Goal: Information Seeking & Learning: Learn about a topic

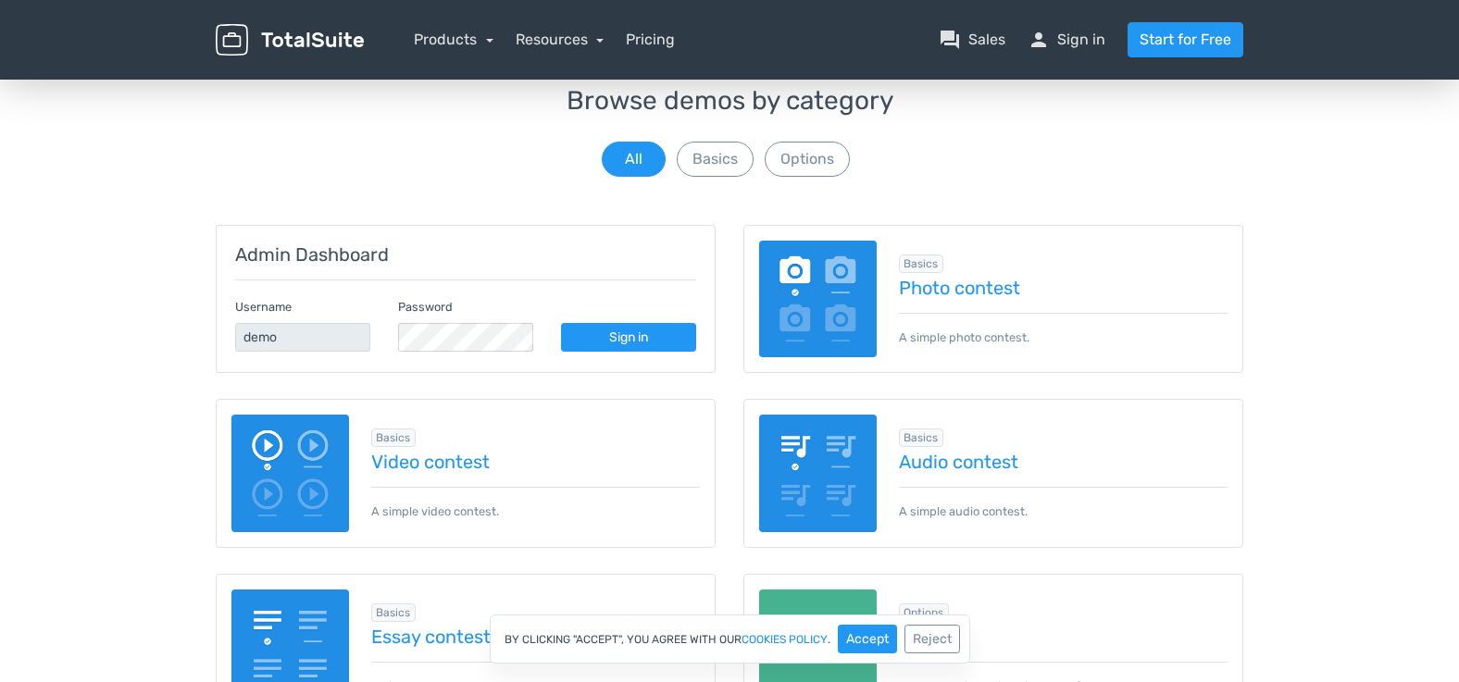
scroll to position [716, 0]
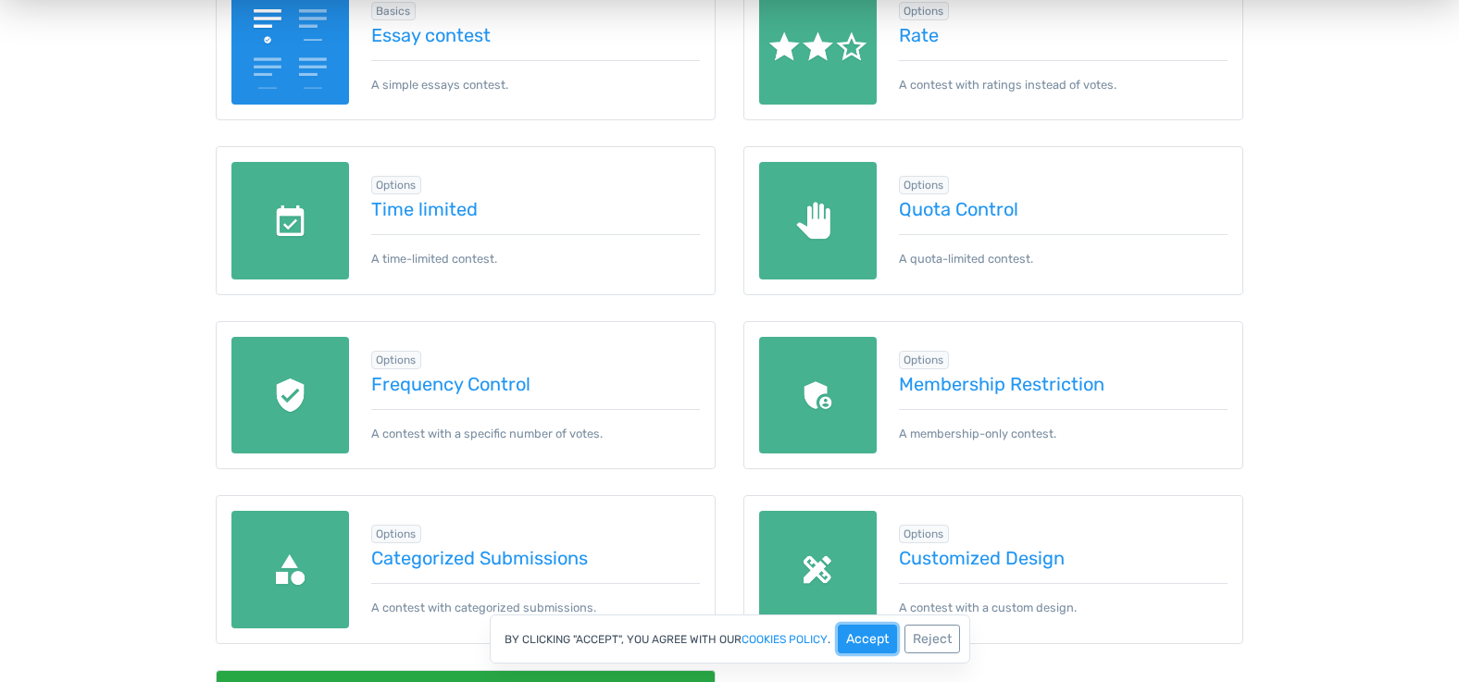
drag, startPoint x: 884, startPoint y: 641, endPoint x: 879, endPoint y: 630, distance: 12.0
click at [883, 639] on button "Accept" at bounding box center [867, 639] width 59 height 29
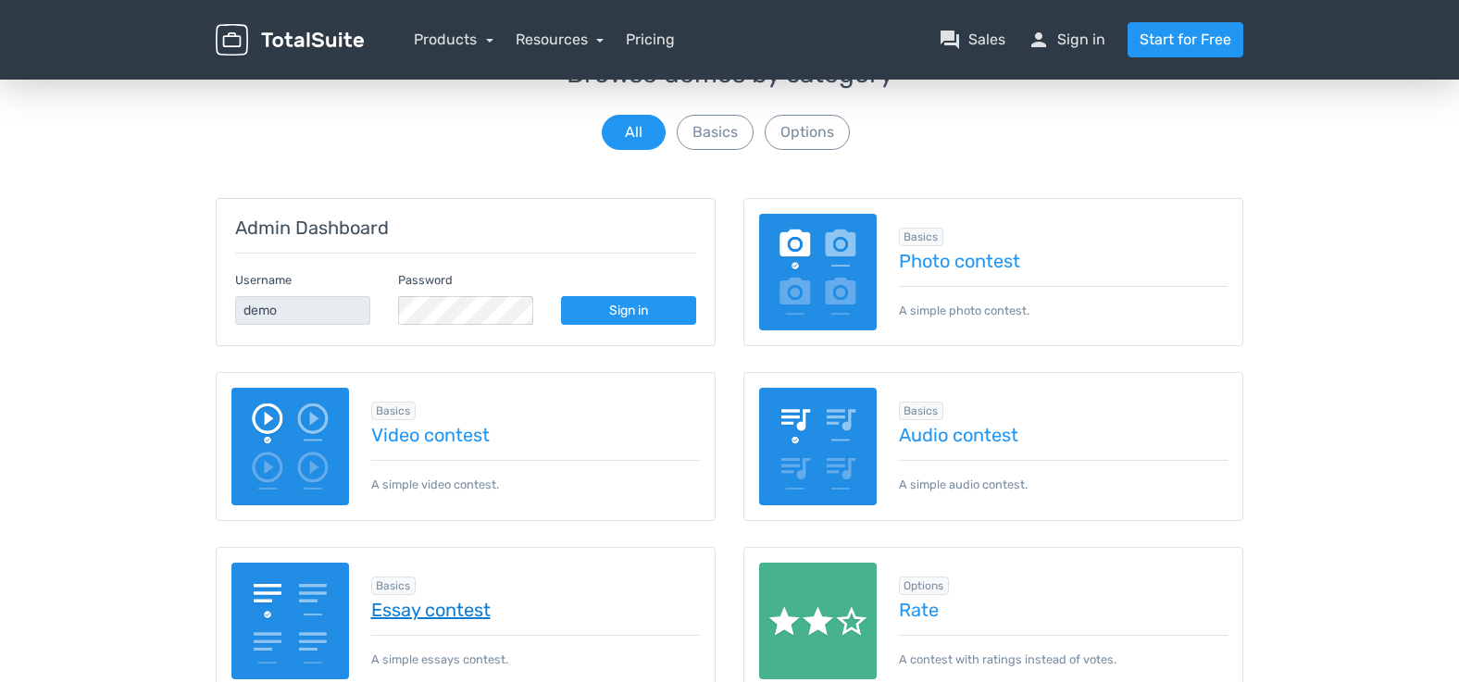
scroll to position [0, 0]
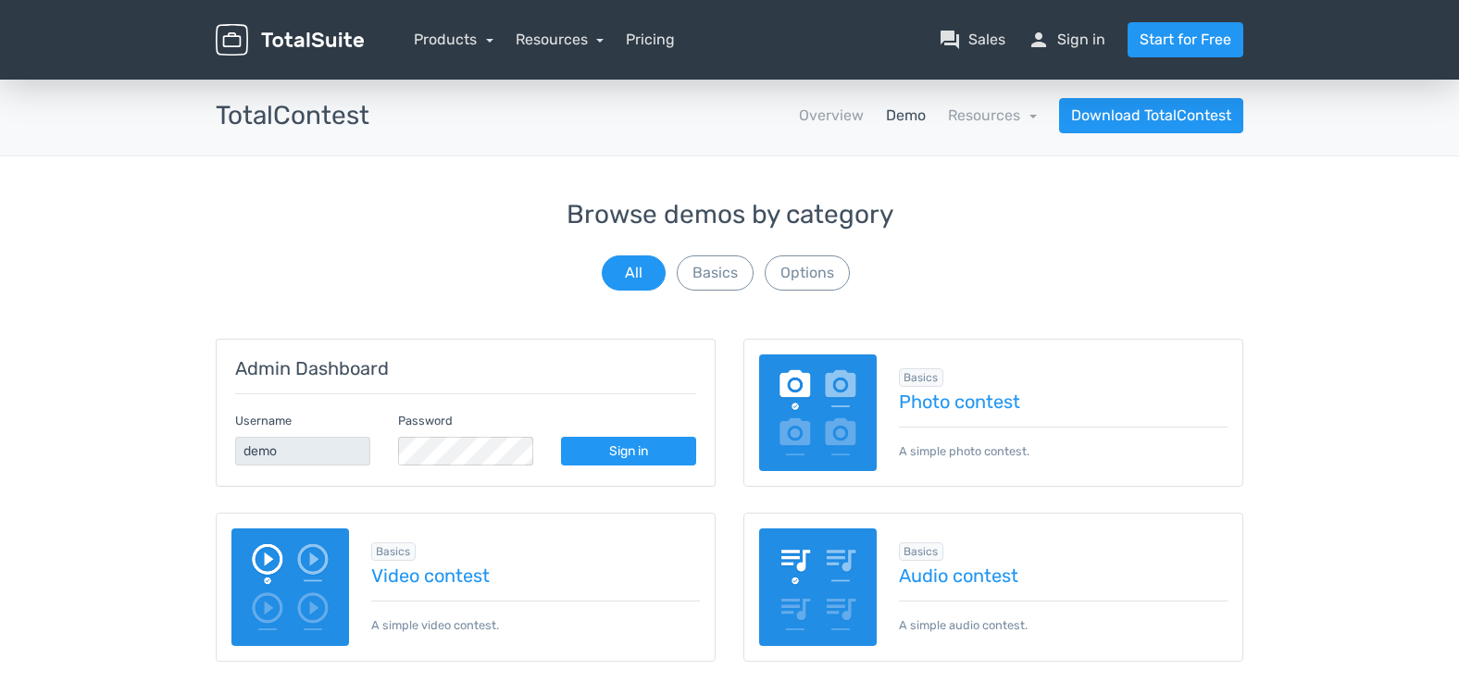
click at [904, 115] on link "Demo" at bounding box center [906, 116] width 40 height 22
click at [316, 591] on img at bounding box center [290, 588] width 118 height 118
click at [800, 430] on img at bounding box center [818, 414] width 118 height 118
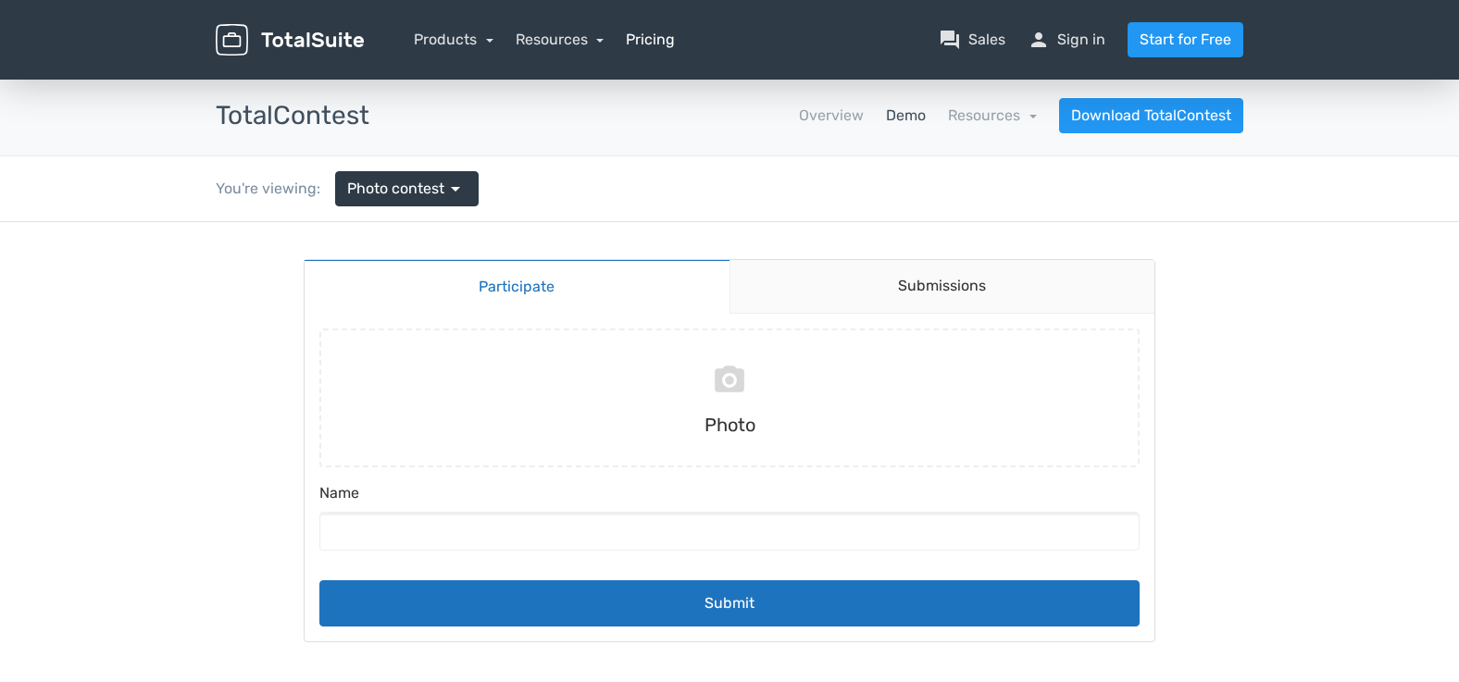
click at [645, 37] on link "Pricing" at bounding box center [650, 40] width 49 height 22
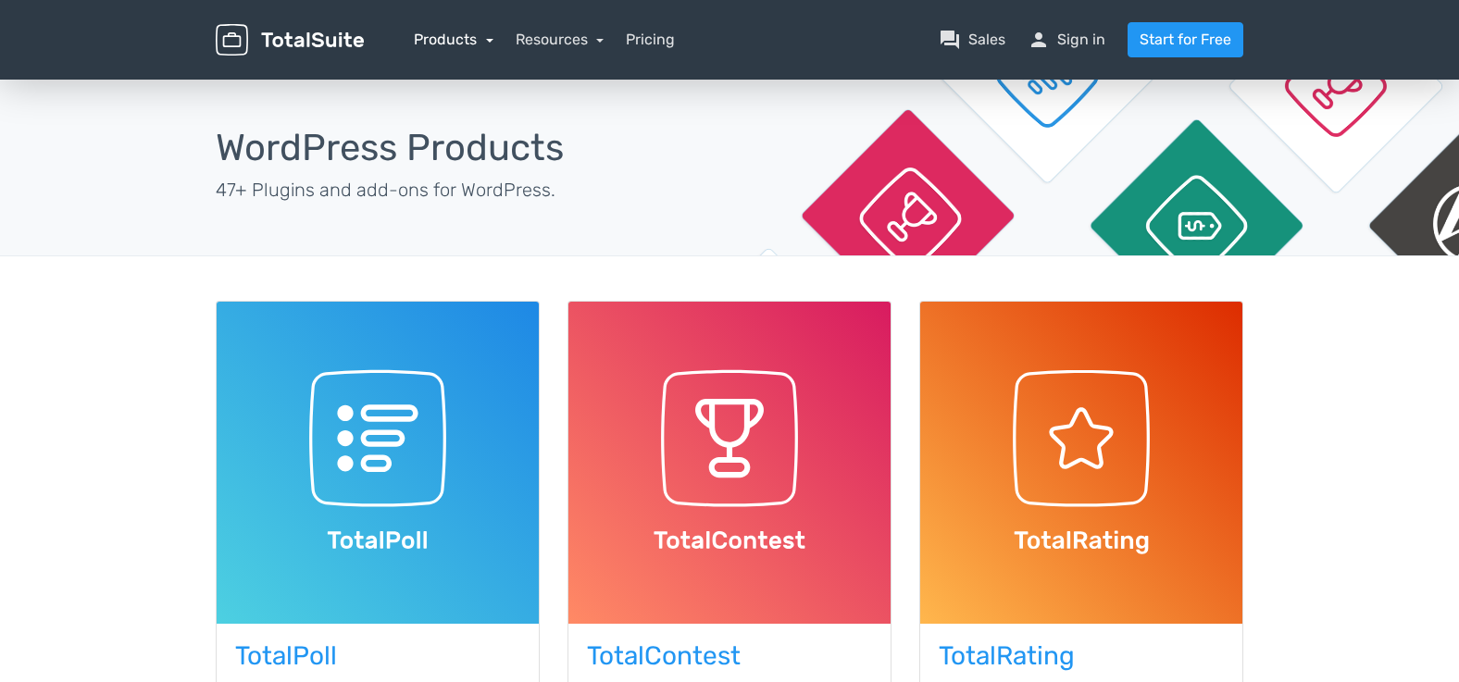
click at [468, 37] on link "Products" at bounding box center [454, 40] width 80 height 18
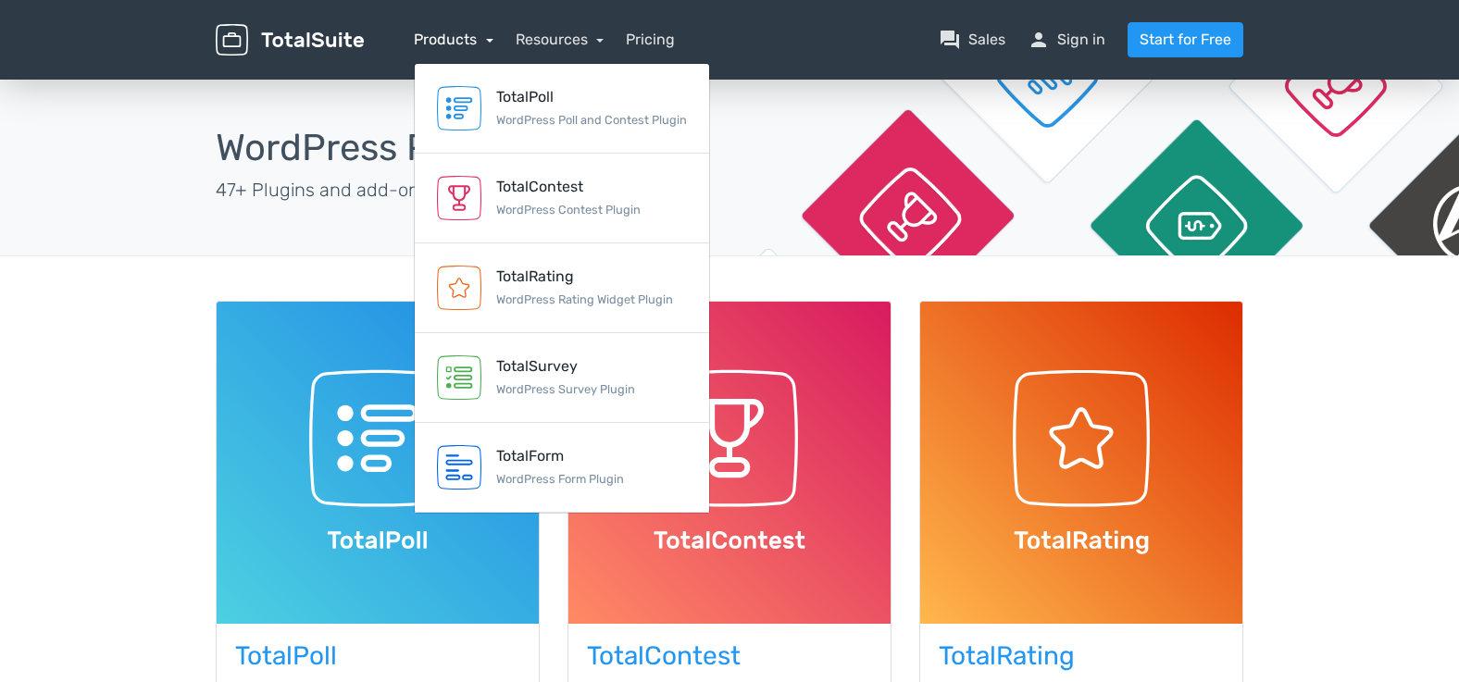
click at [468, 37] on link "Products" at bounding box center [454, 40] width 80 height 18
